Goal: Find specific page/section: Find specific page/section

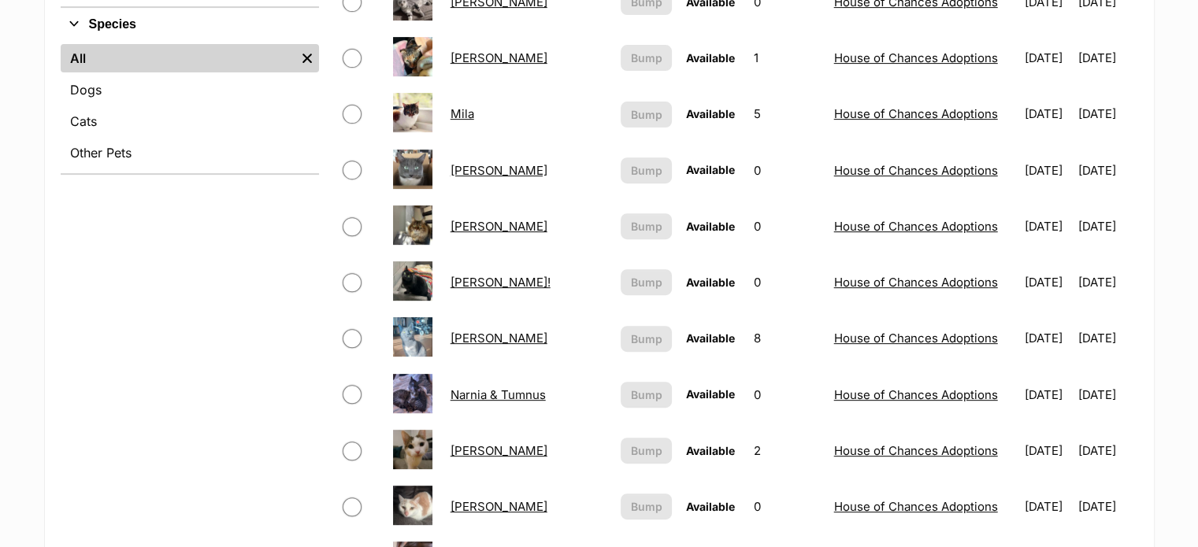
scroll to position [614, 0]
click at [478, 284] on link "Morticia!" at bounding box center [501, 283] width 100 height 15
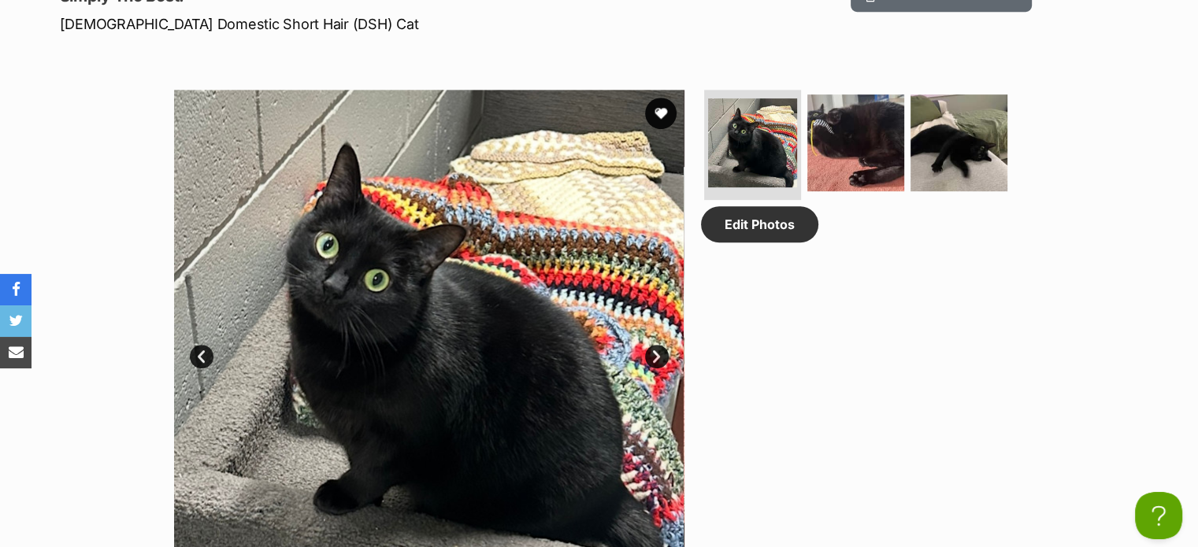
scroll to position [733, 0]
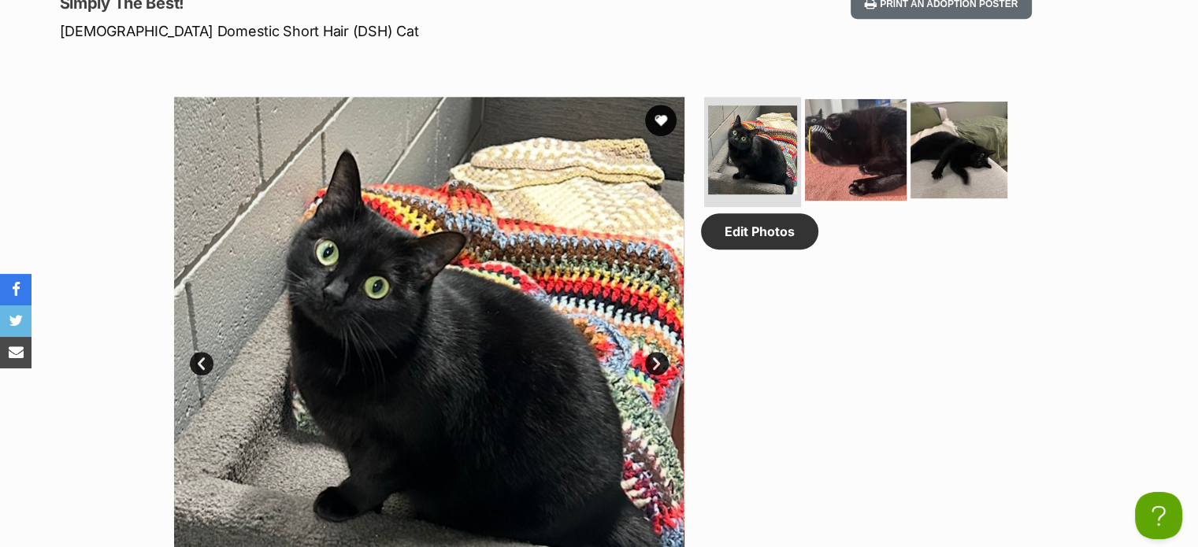
click at [837, 147] on img at bounding box center [856, 150] width 102 height 102
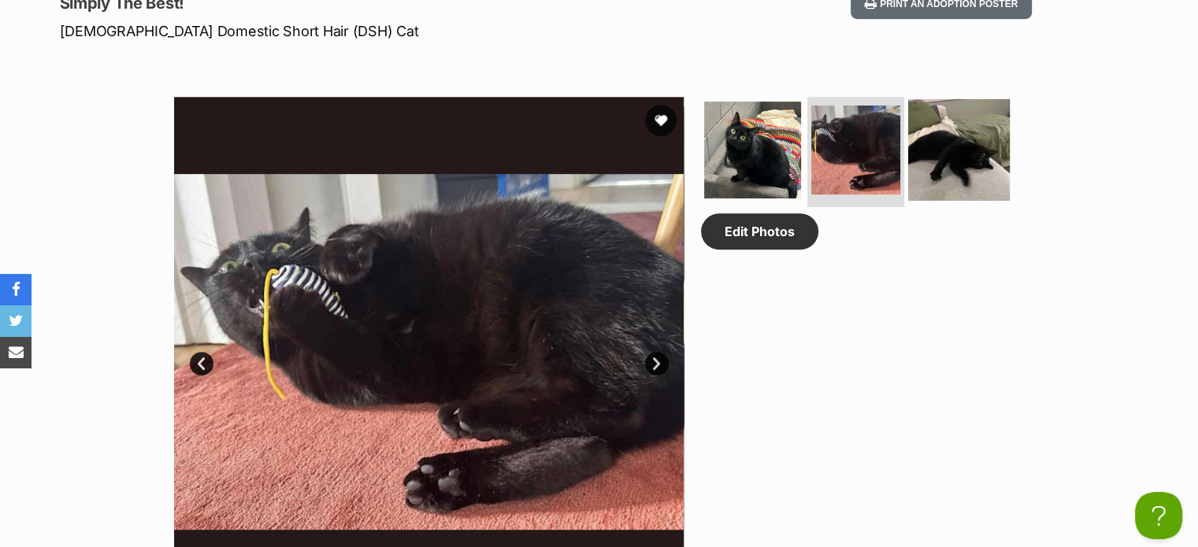
click at [920, 153] on img at bounding box center [959, 150] width 102 height 102
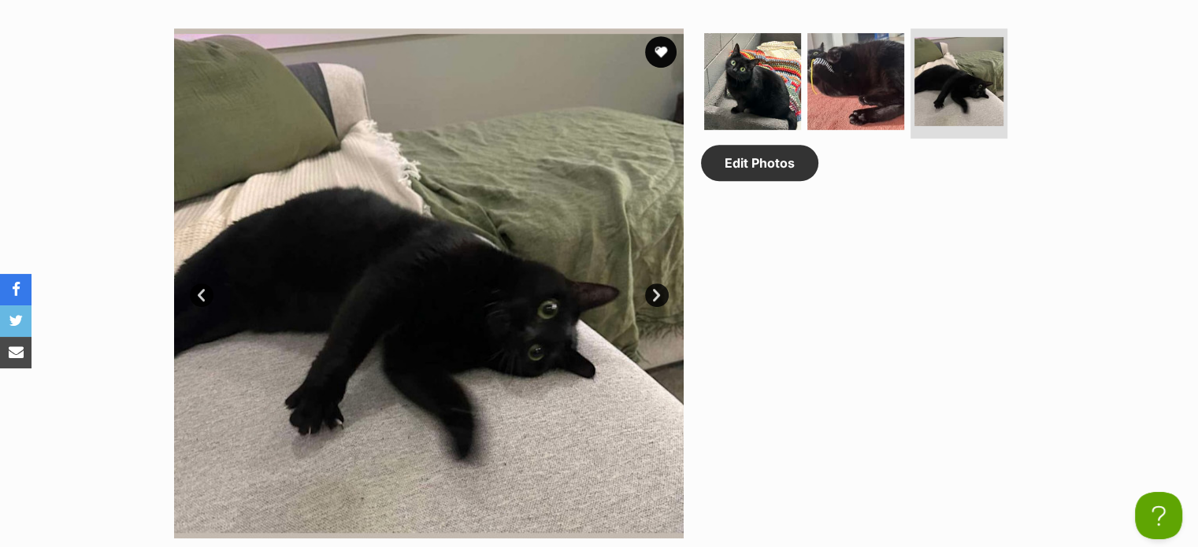
scroll to position [799, 0]
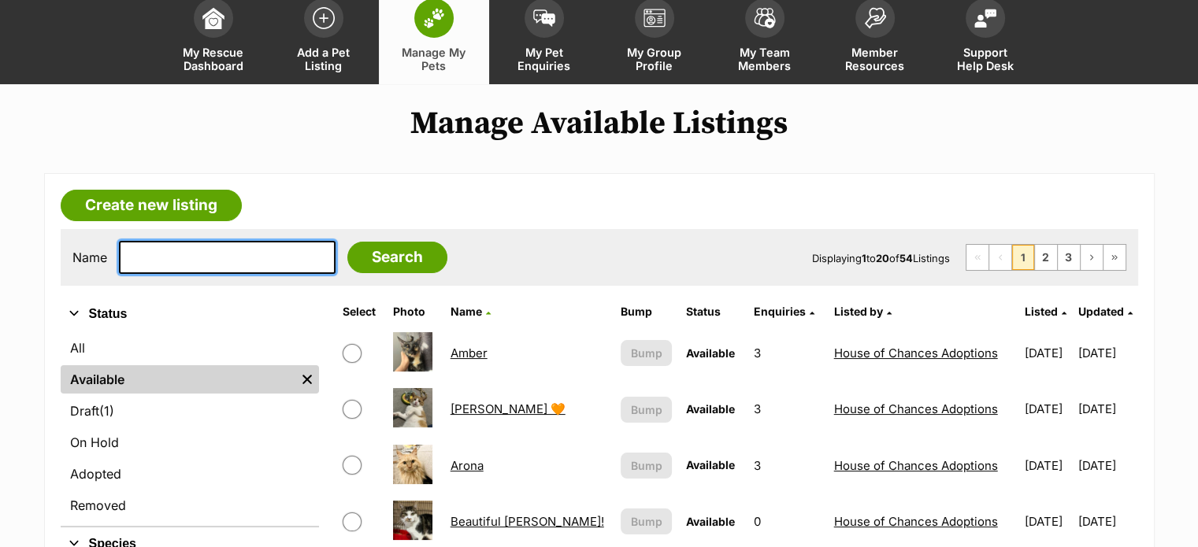
click at [205, 255] on input "text" at bounding box center [227, 257] width 217 height 33
type input "[PERSON_NAME]"
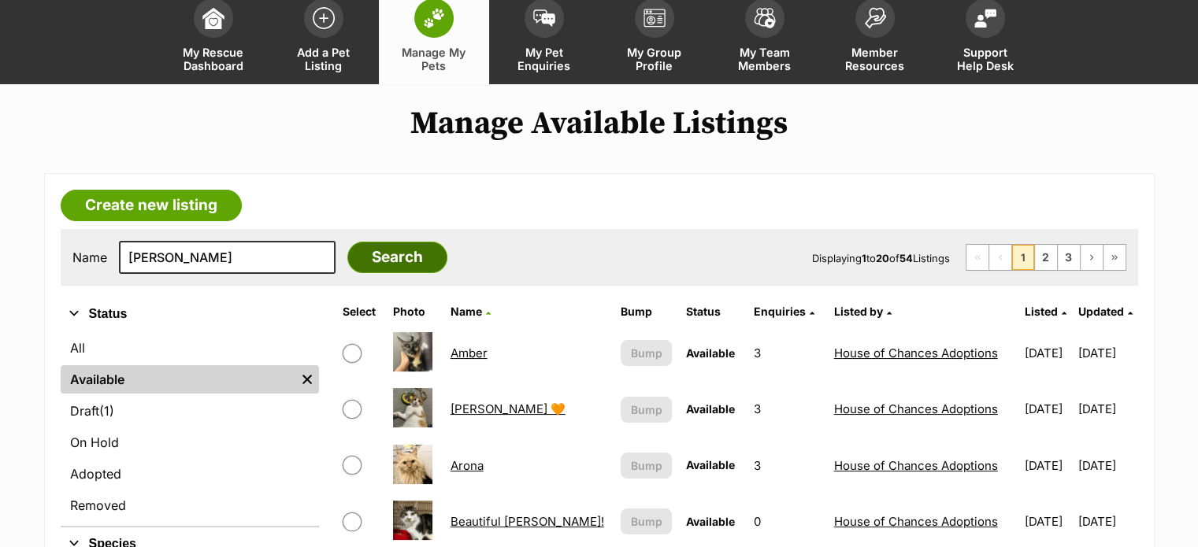
click at [358, 251] on input "Search" at bounding box center [397, 258] width 100 height 32
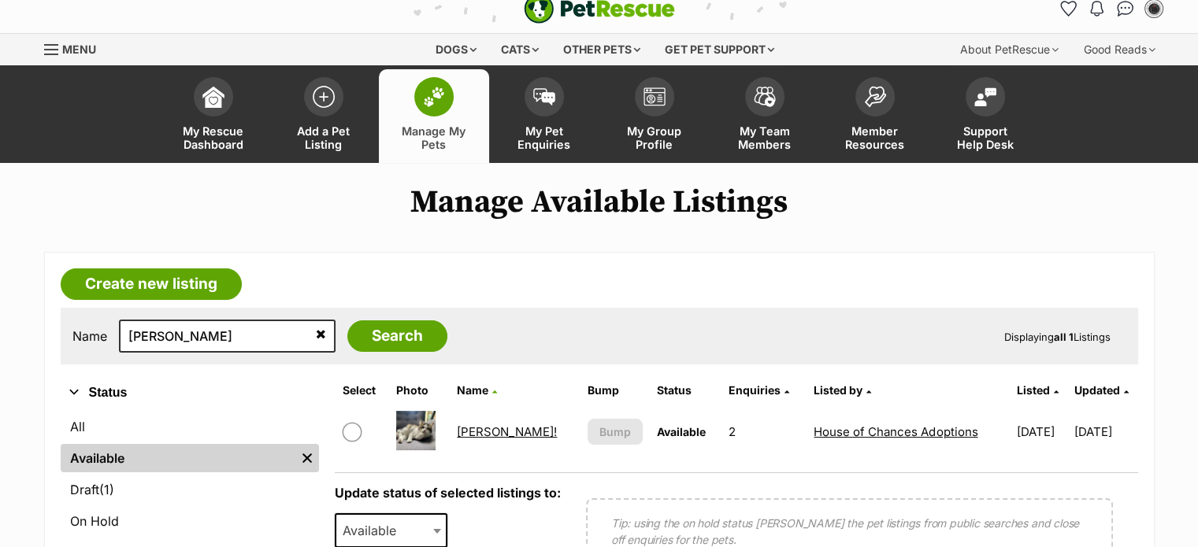
scroll to position [18, 0]
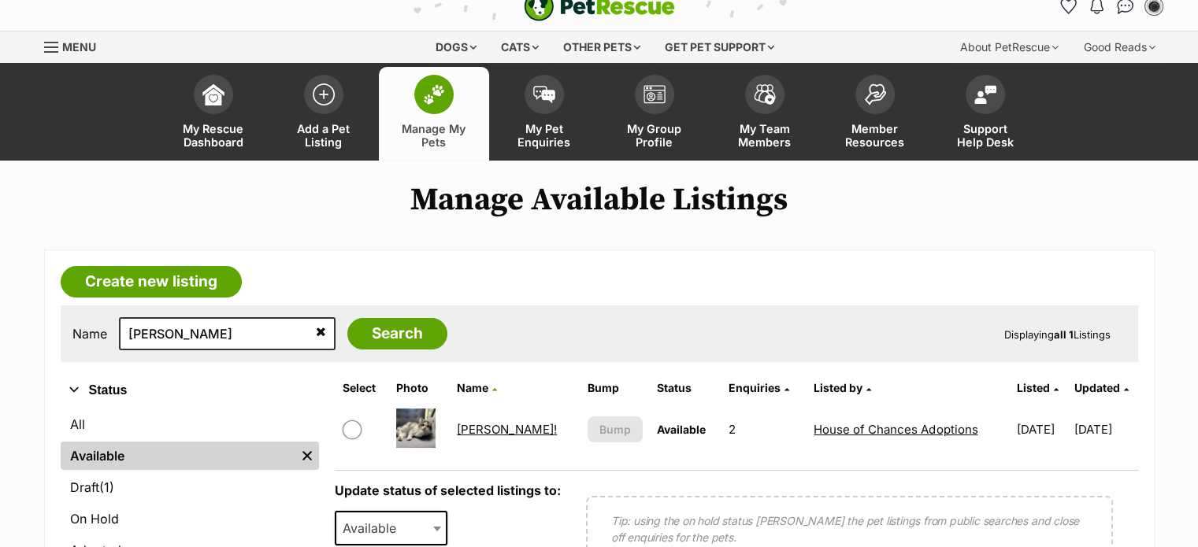
click at [481, 434] on link "[PERSON_NAME]!" at bounding box center [507, 429] width 100 height 15
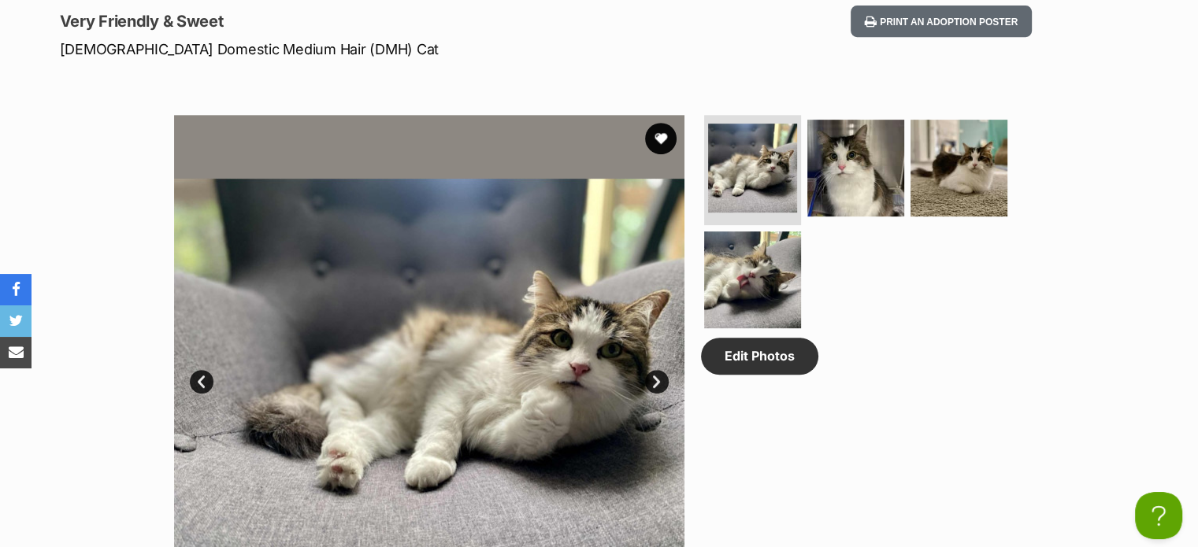
click at [649, 378] on link "Next" at bounding box center [657, 382] width 24 height 24
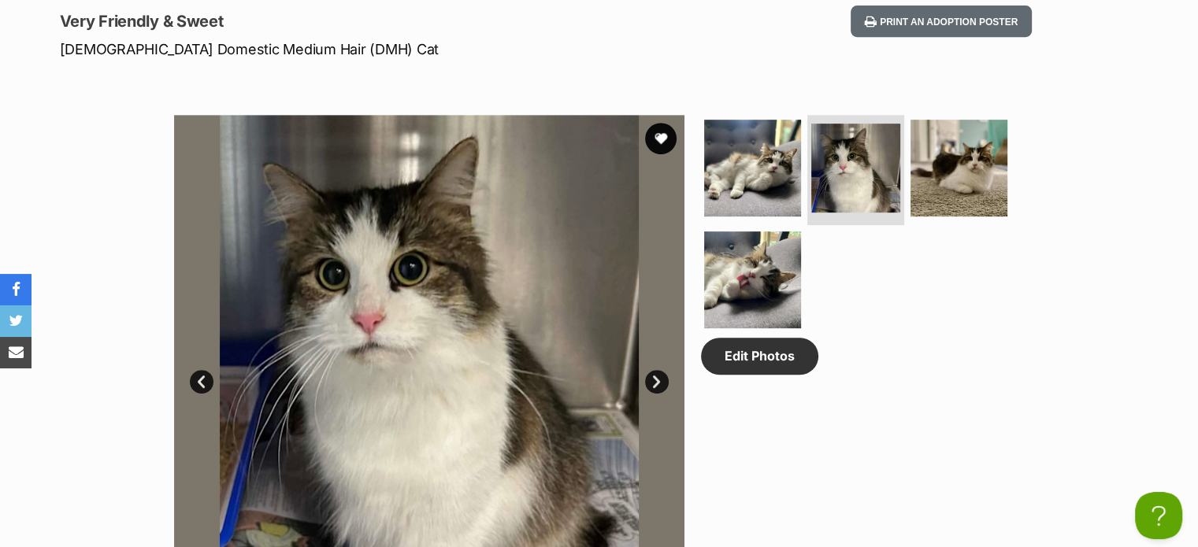
click at [649, 378] on link "Next" at bounding box center [657, 382] width 24 height 24
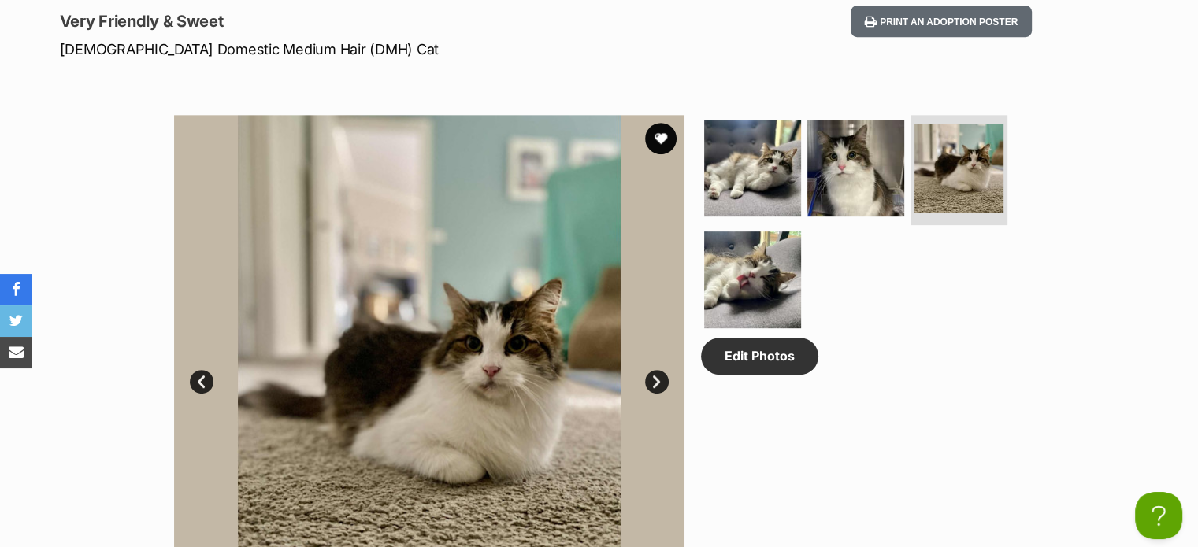
click at [649, 378] on link "Next" at bounding box center [657, 382] width 24 height 24
